Goal: Find specific page/section: Find specific page/section

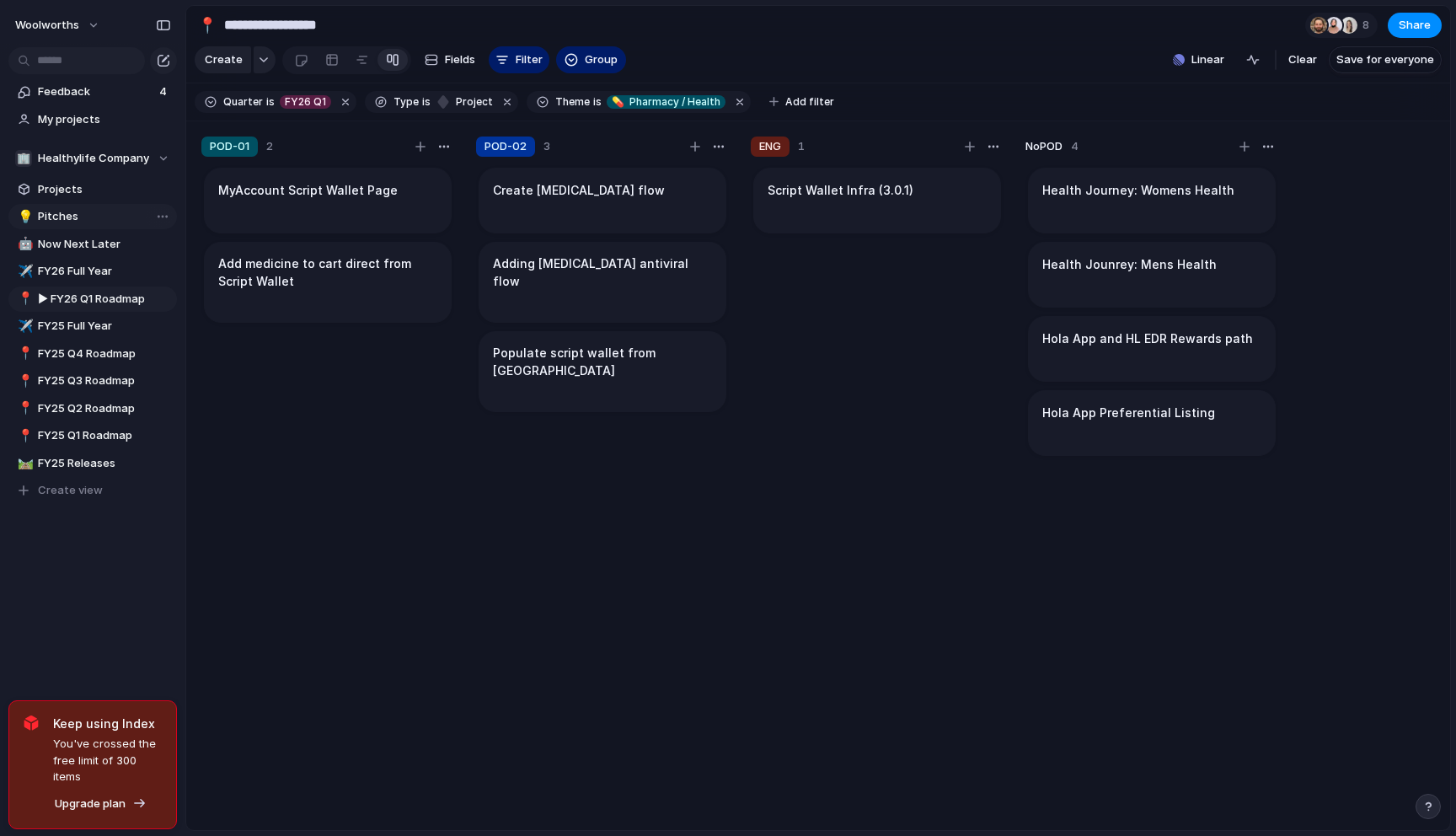
click at [89, 217] on span "Pitches" at bounding box center [104, 217] width 133 height 17
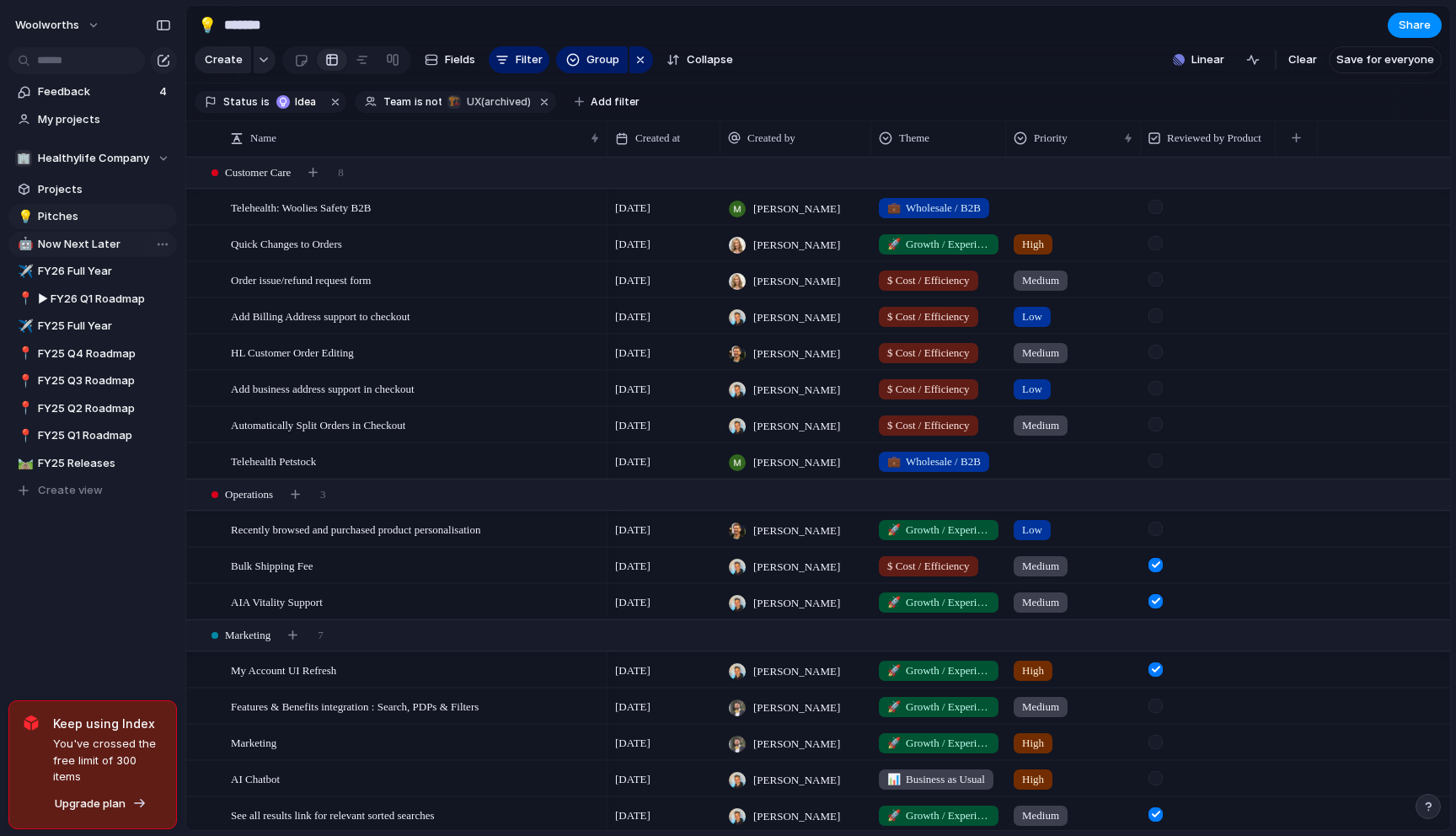
click at [64, 241] on span "Now Next Later" at bounding box center [104, 245] width 133 height 17
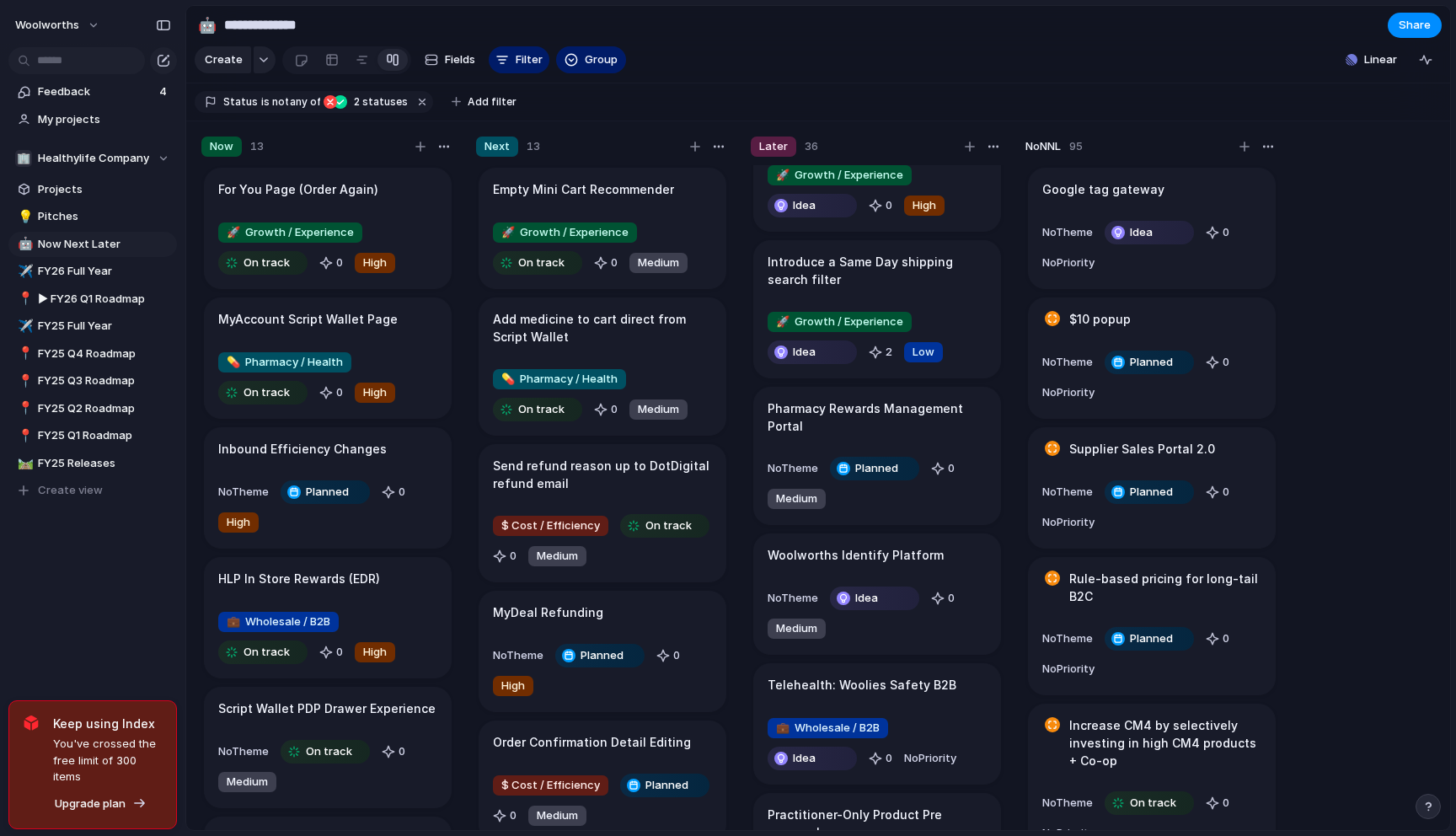
scroll to position [205, 0]
click at [41, 272] on span "FY26 Full Year" at bounding box center [104, 271] width 133 height 17
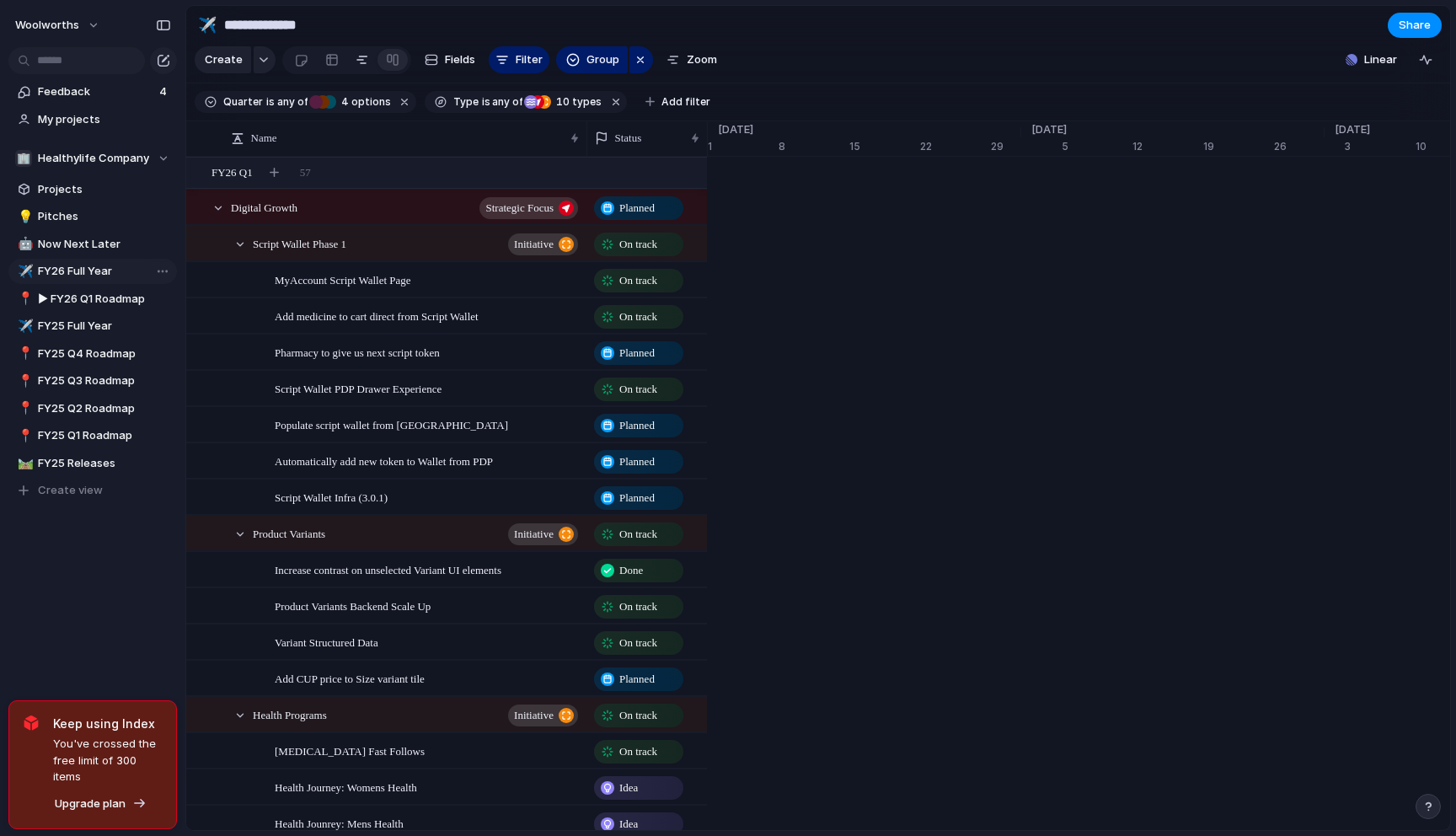
type input "**********"
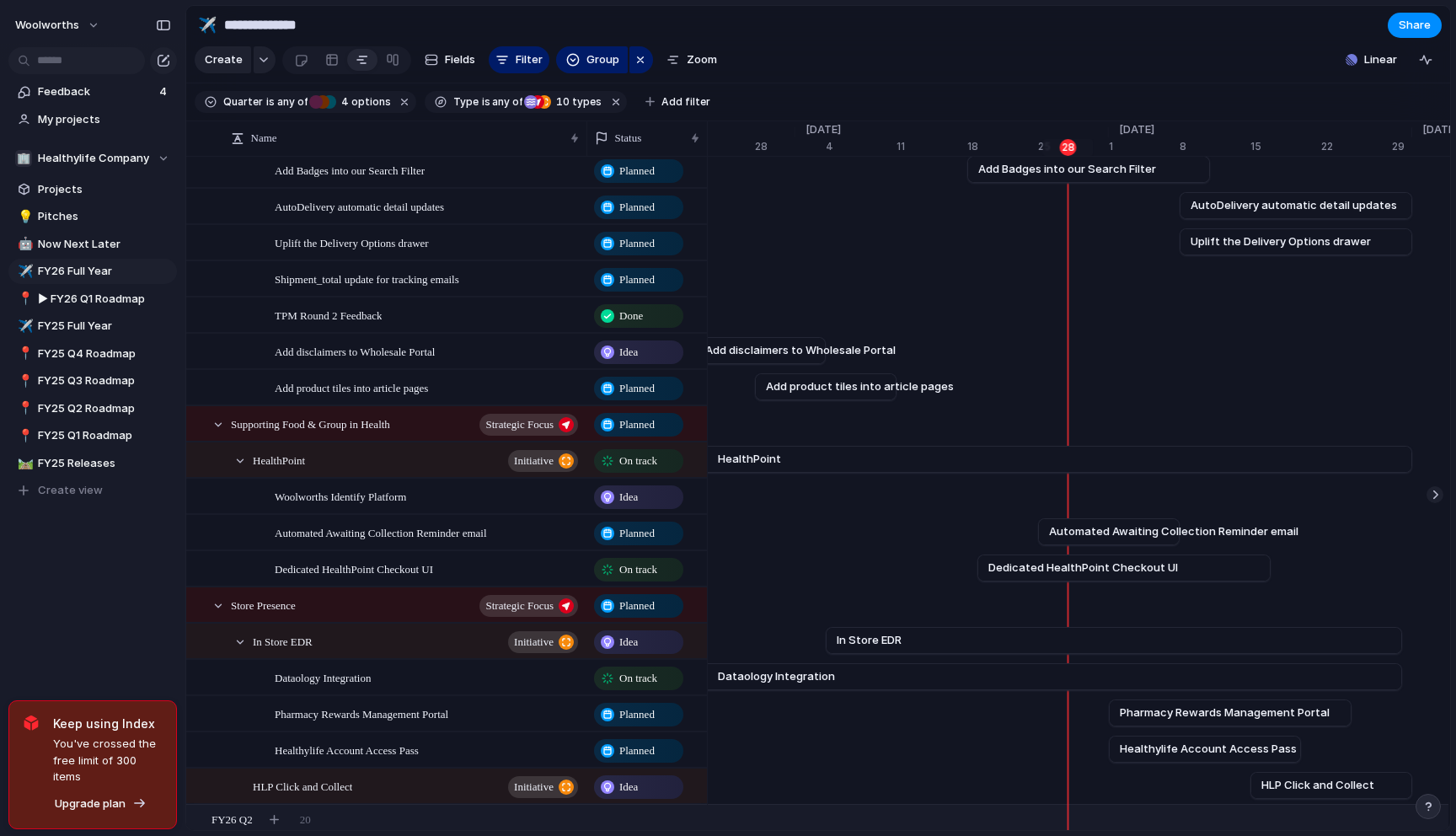
scroll to position [1546, 0]
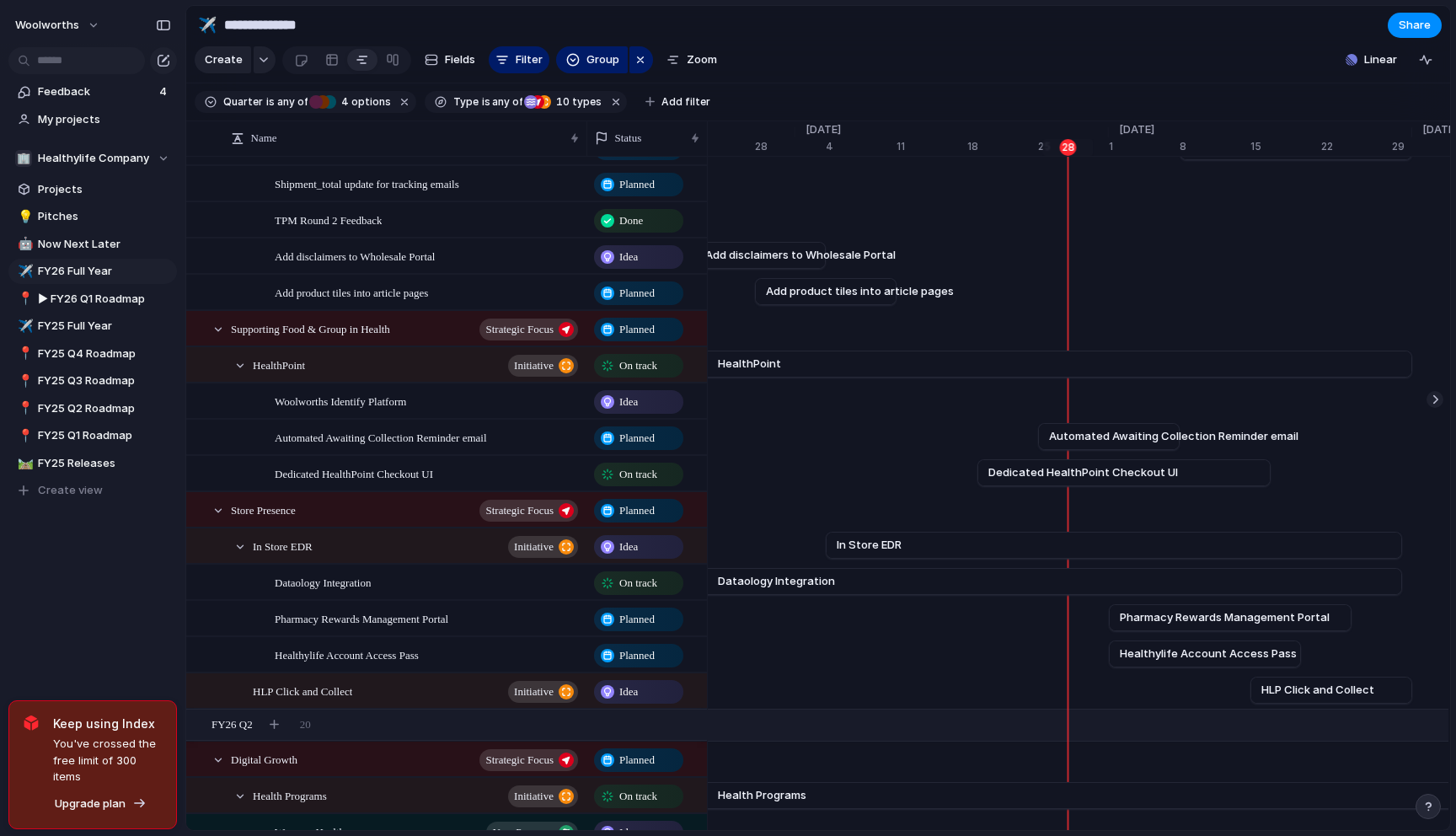
click at [1209, 657] on span "Healthylife Account Access Pass" at bounding box center [1208, 654] width 177 height 17
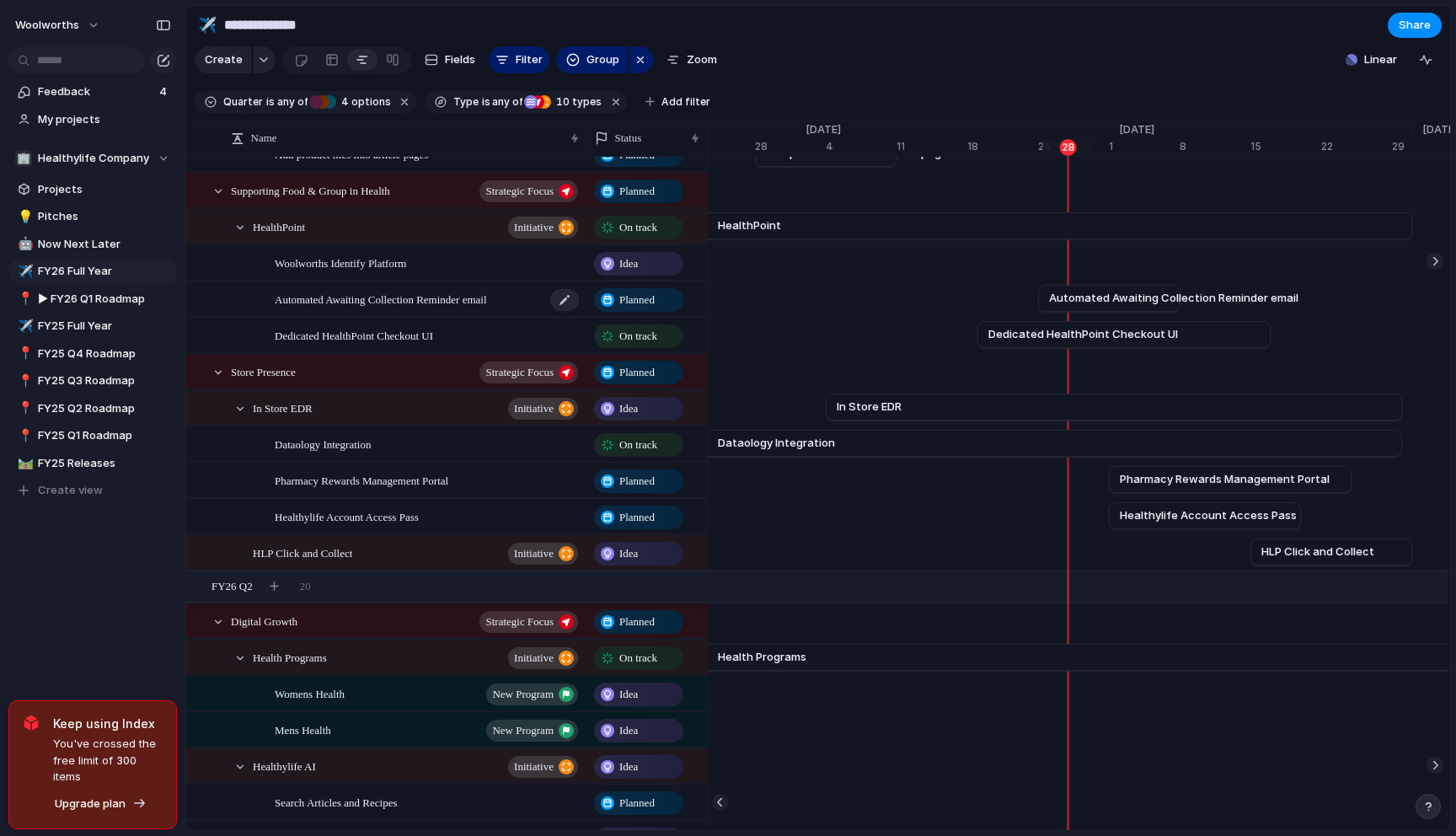
scroll to position [1690, 0]
